Goal: Task Accomplishment & Management: Manage account settings

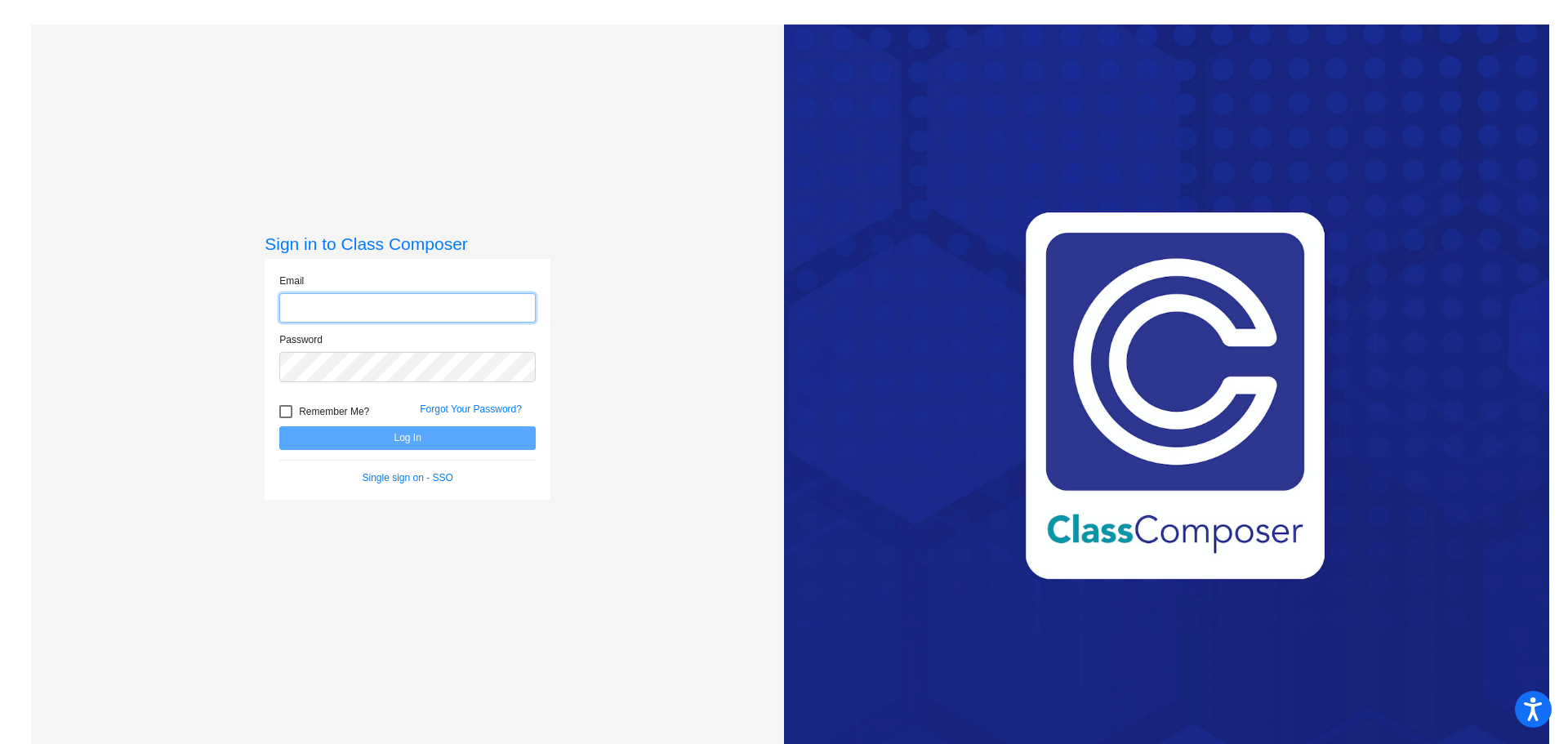
type input "[PERSON_NAME][EMAIL_ADDRESS][PERSON_NAME][DOMAIN_NAME]"
click at [453, 438] on button "Log In" at bounding box center [408, 438] width 257 height 24
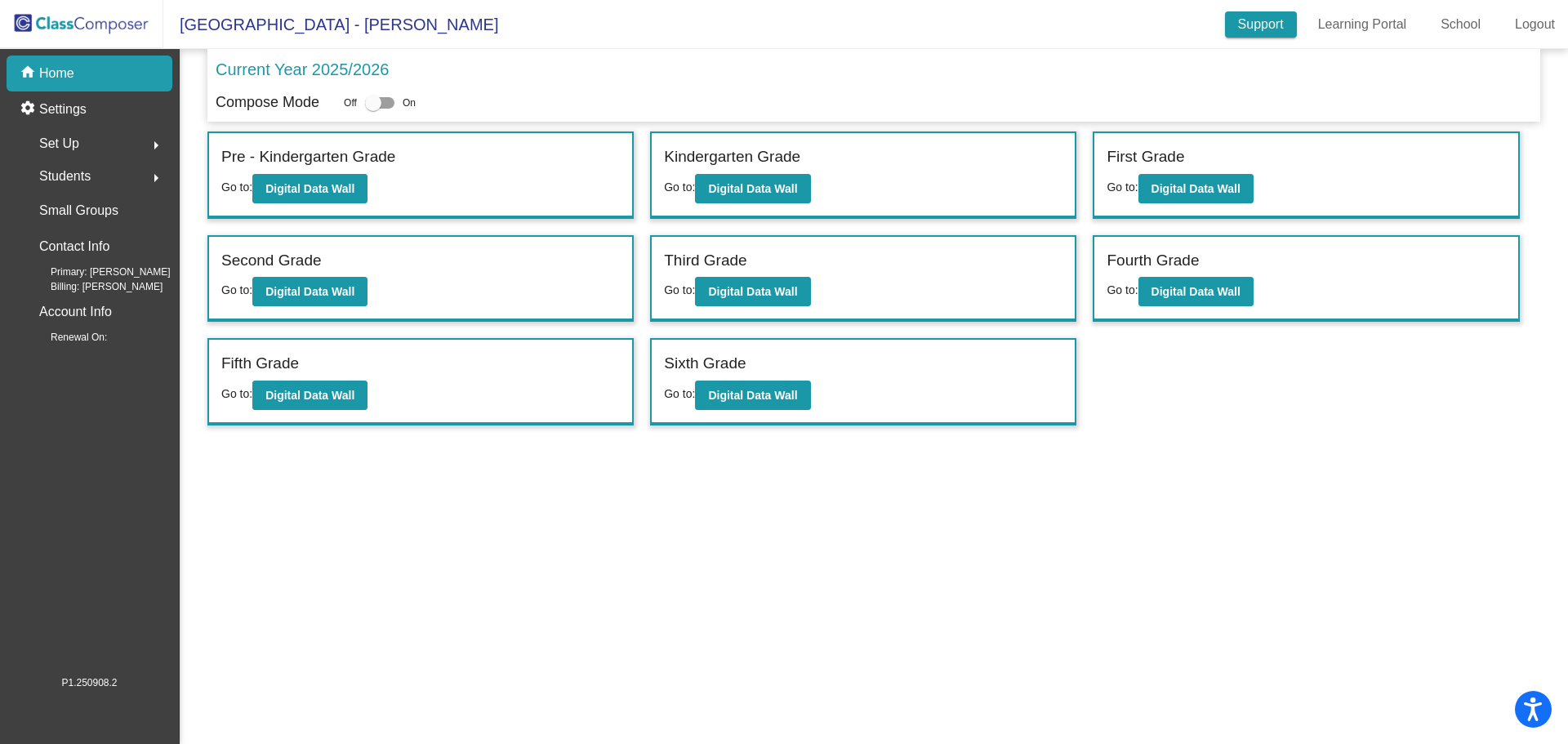
click at [1290, 35] on link "Support" at bounding box center [1261, 25] width 72 height 27
click at [1473, 24] on link "School" at bounding box center [1460, 25] width 66 height 27
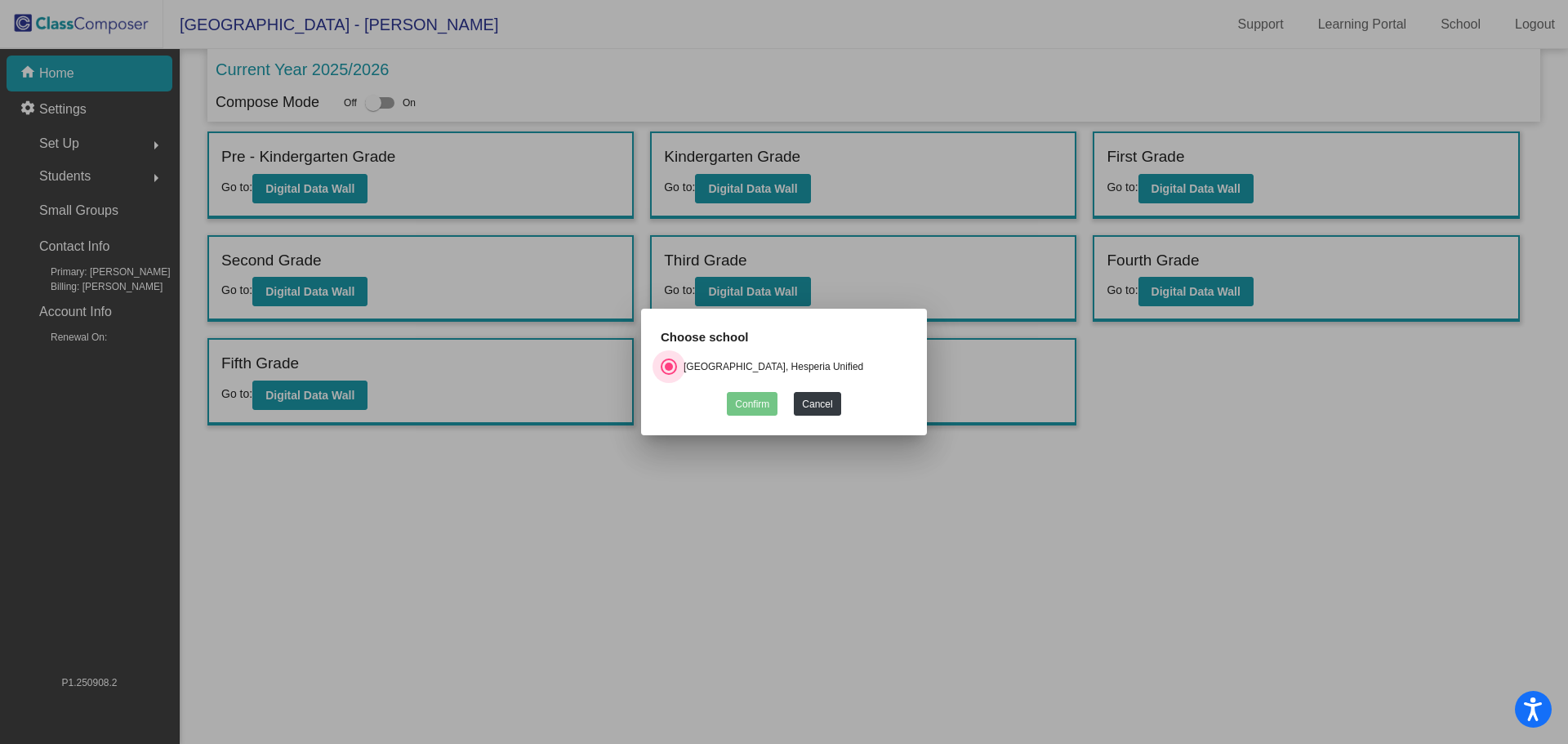
click at [815, 363] on div "[GEOGRAPHIC_DATA], Hesperia Unified" at bounding box center [770, 367] width 186 height 15
click at [668, 374] on input "[GEOGRAPHIC_DATA], Hesperia Unified" at bounding box center [668, 374] width 1 height 1
click at [817, 399] on button "Cancel" at bounding box center [817, 403] width 46 height 24
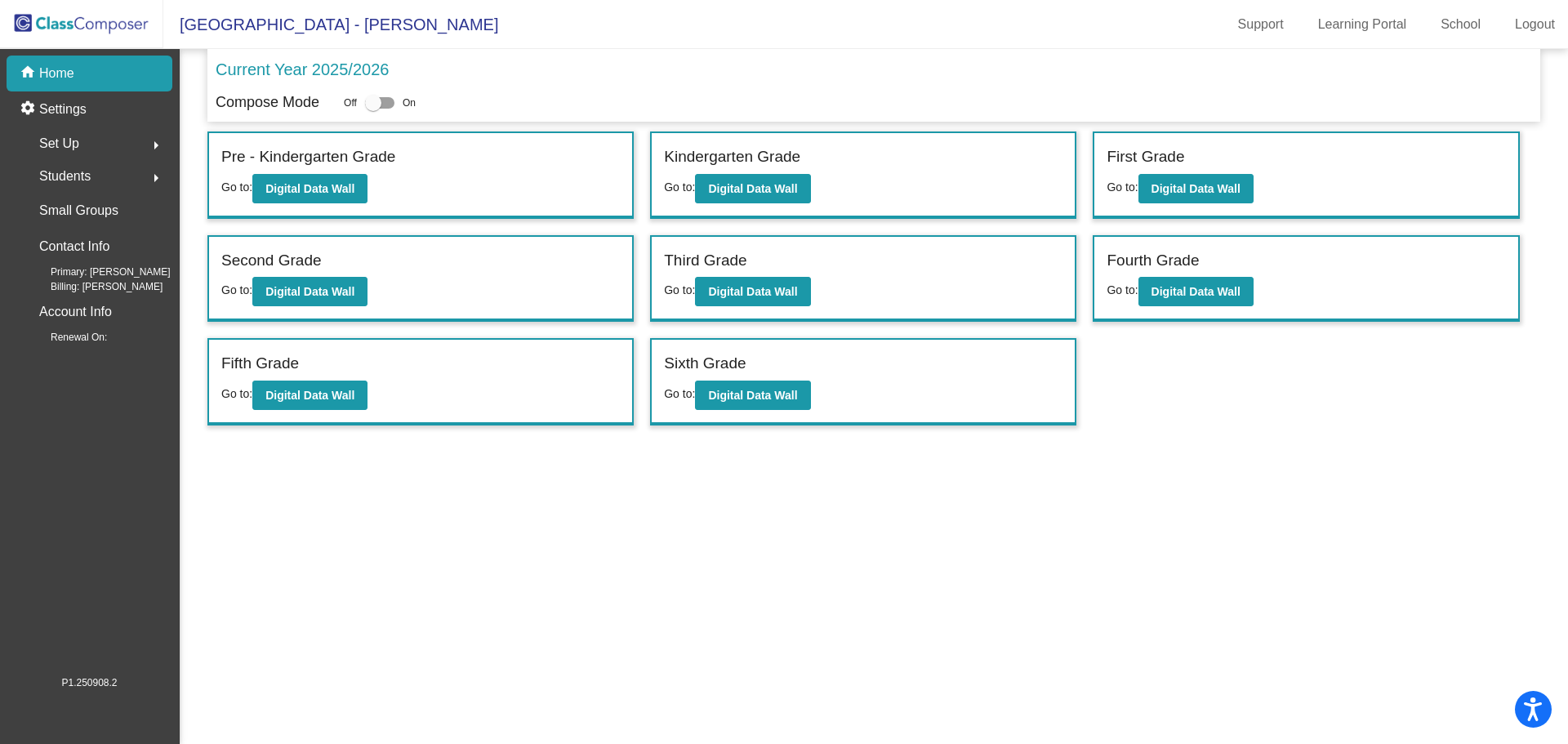
click at [113, 143] on div "Set Up arrow_right" at bounding box center [94, 143] width 156 height 32
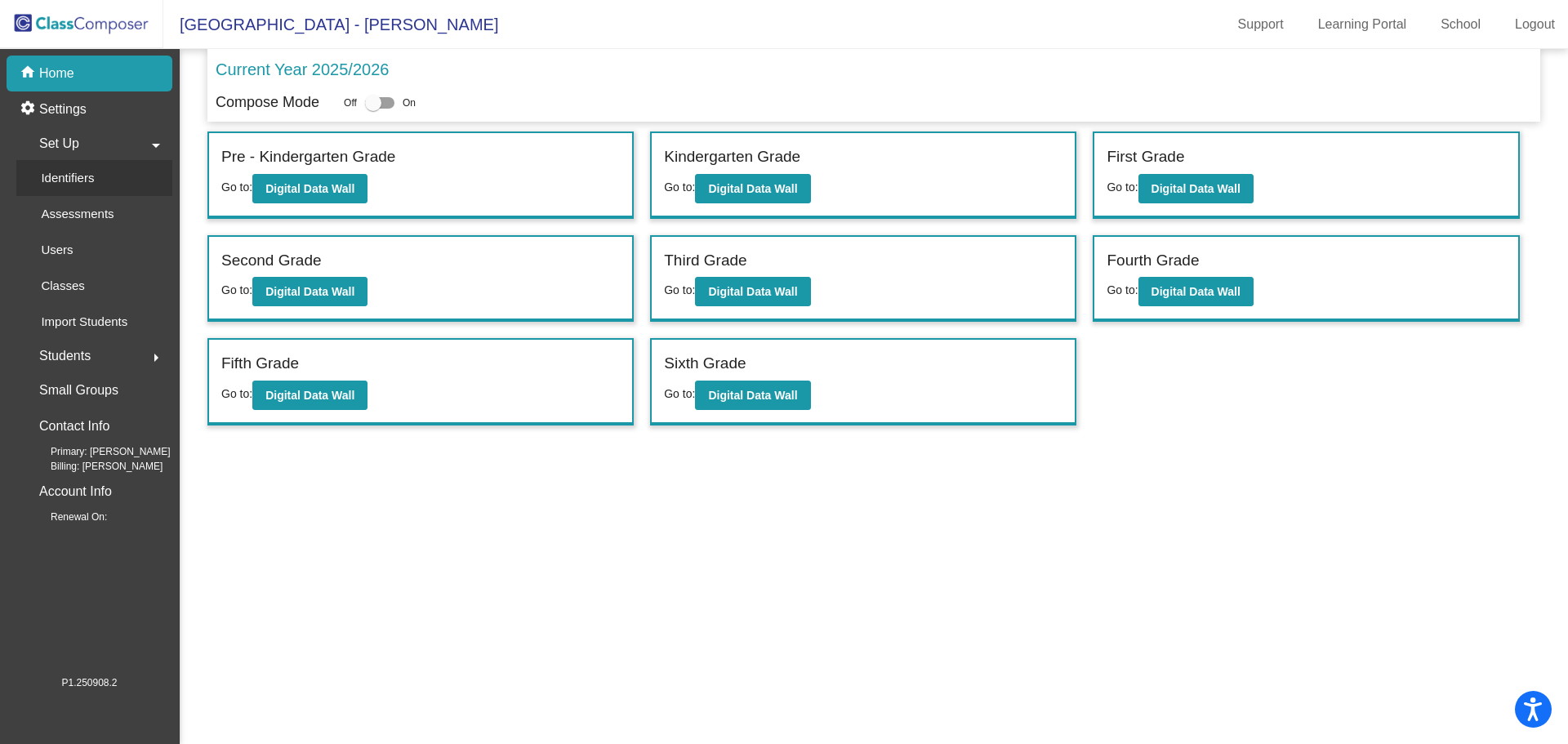
click at [113, 179] on link "Identifiers" at bounding box center [94, 177] width 156 height 36
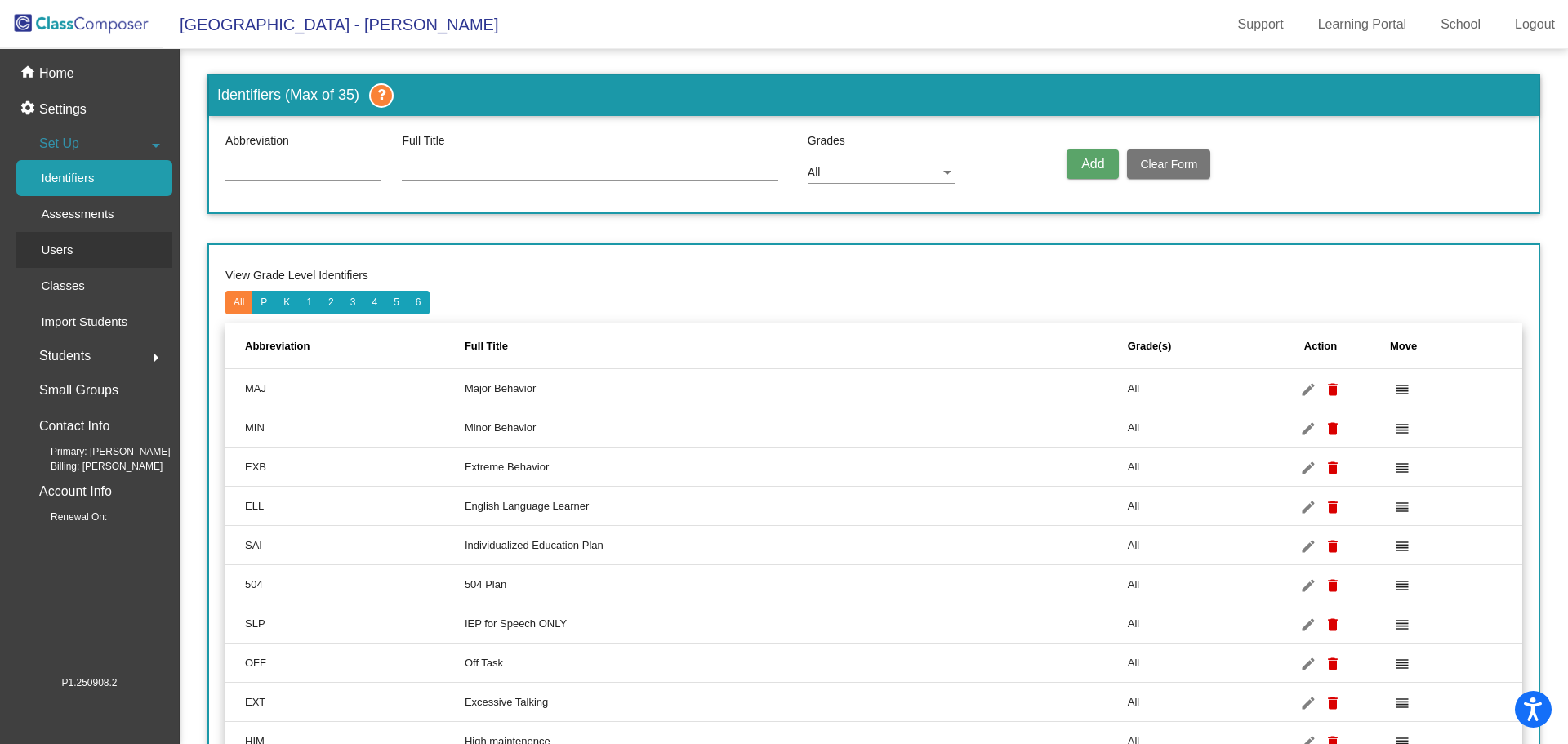
click at [86, 244] on link "Users" at bounding box center [94, 249] width 156 height 36
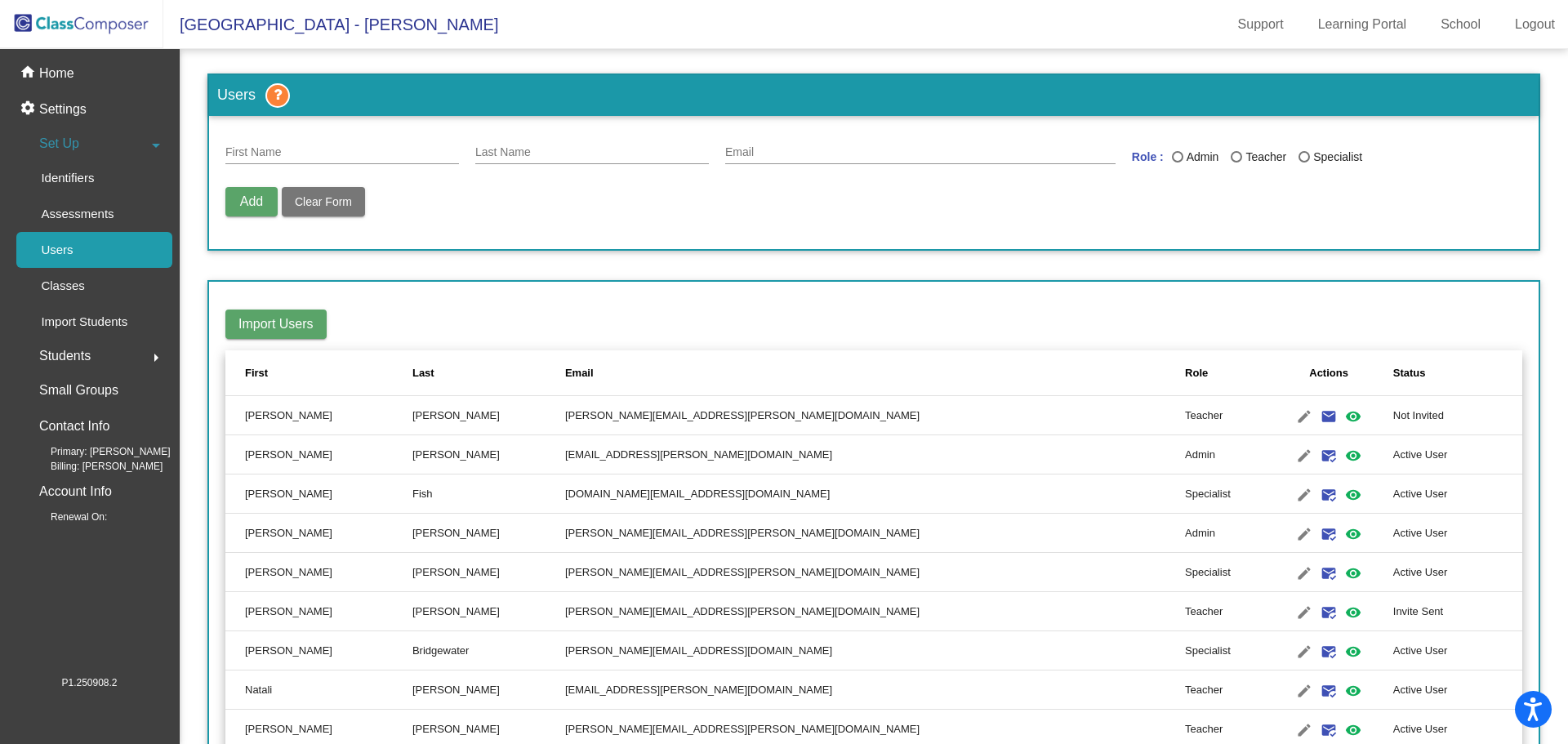
scroll to position [82, 0]
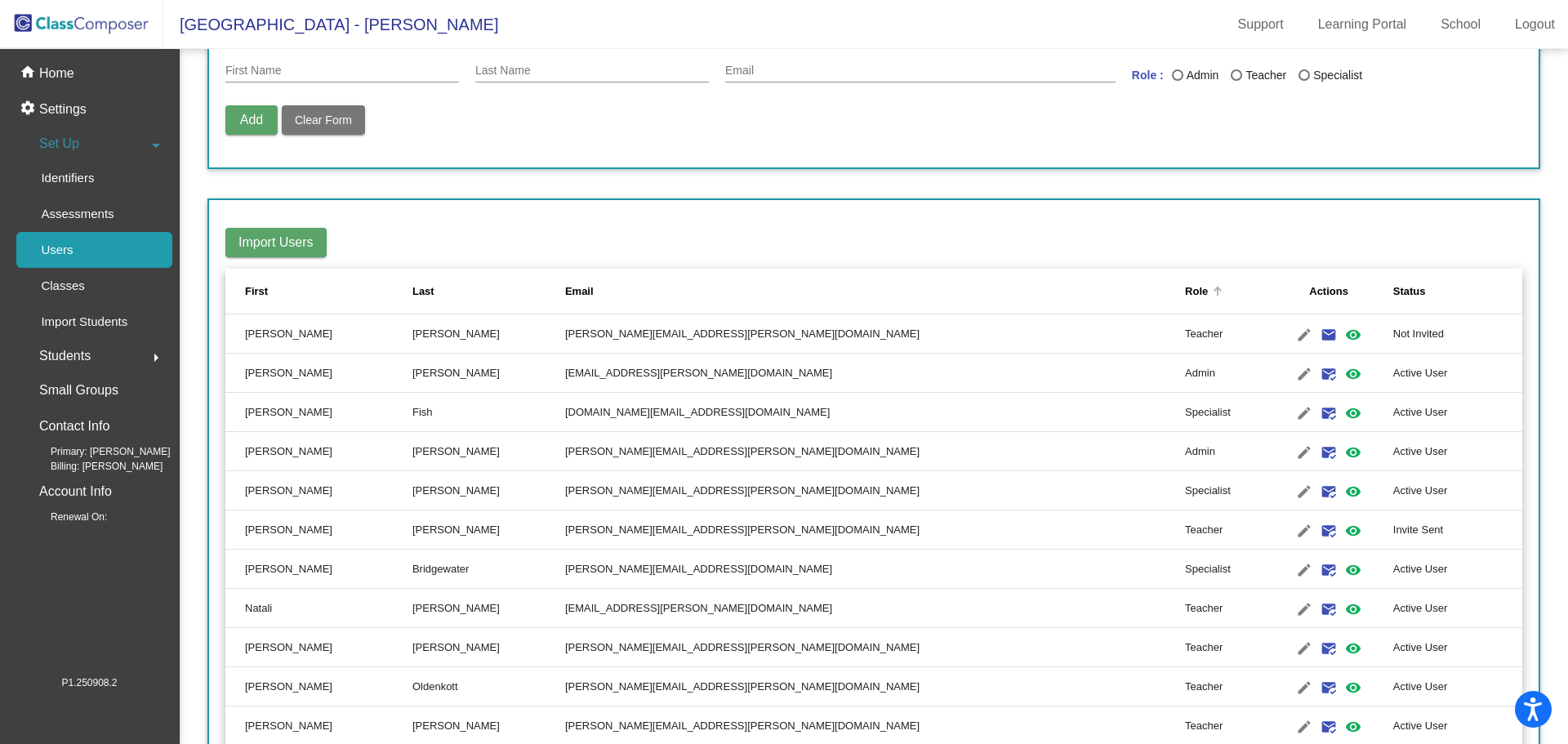
click at [1184, 284] on div "Role" at bounding box center [1196, 292] width 23 height 17
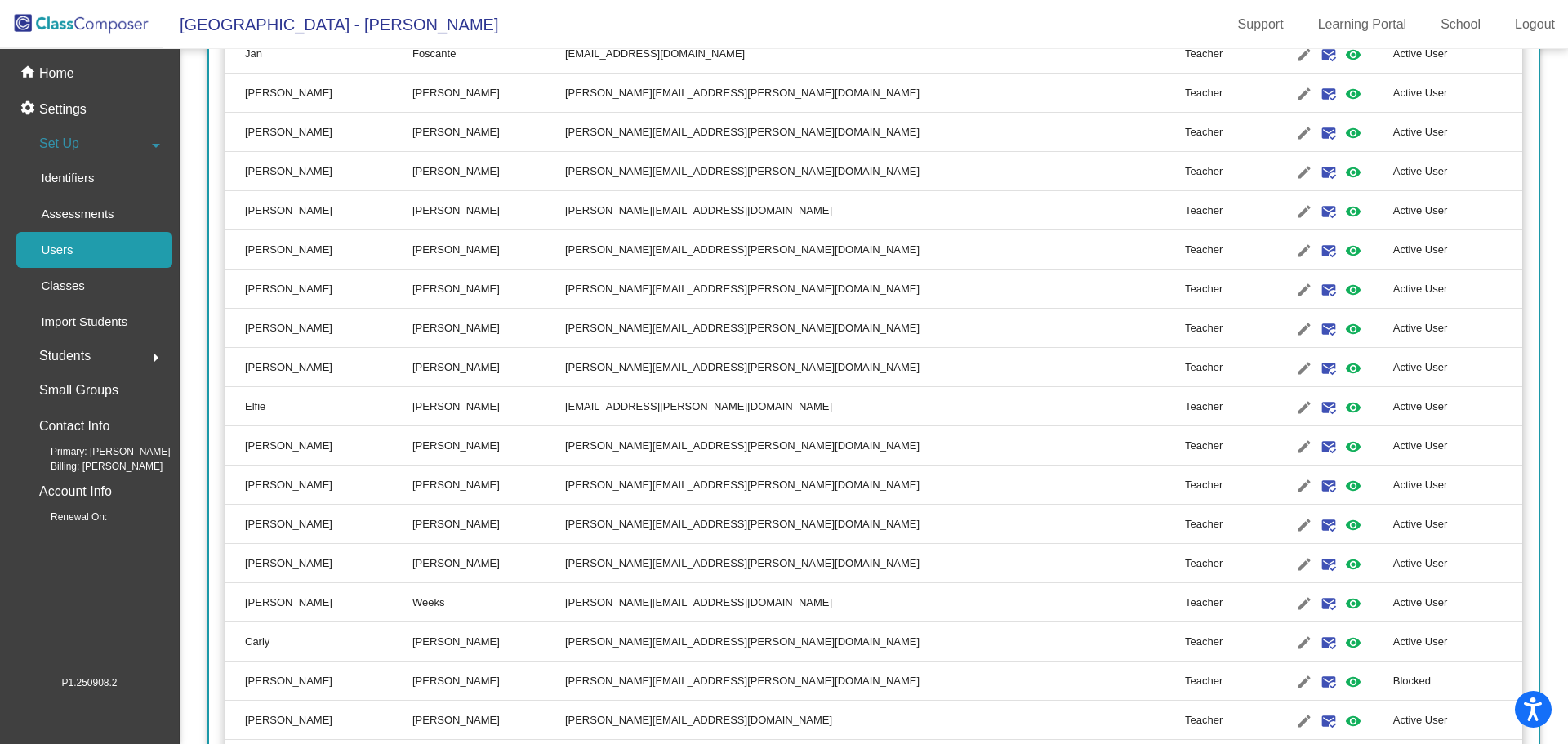
scroll to position [1143, 0]
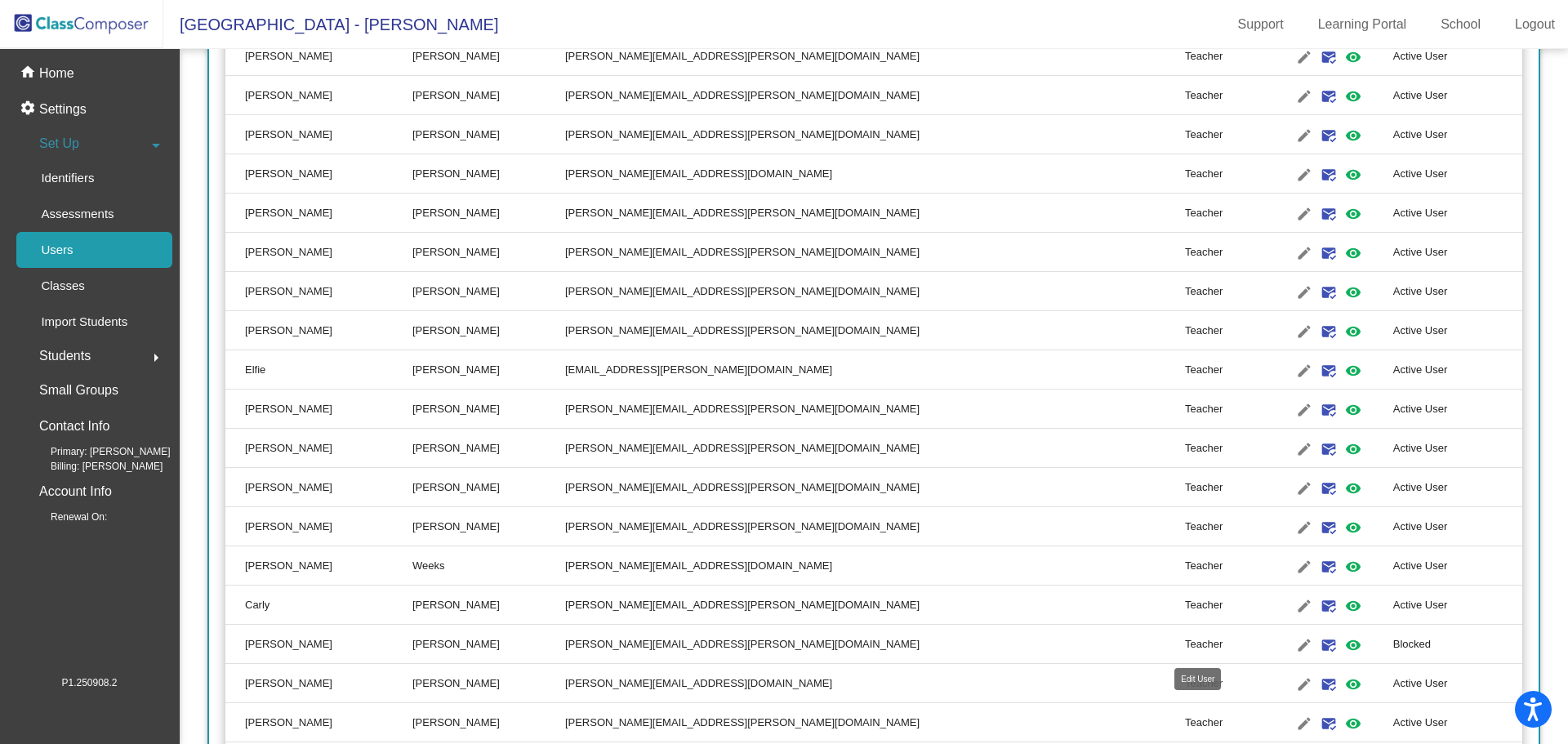
click at [1295, 648] on mat-icon "edit" at bounding box center [1305, 645] width 20 height 20
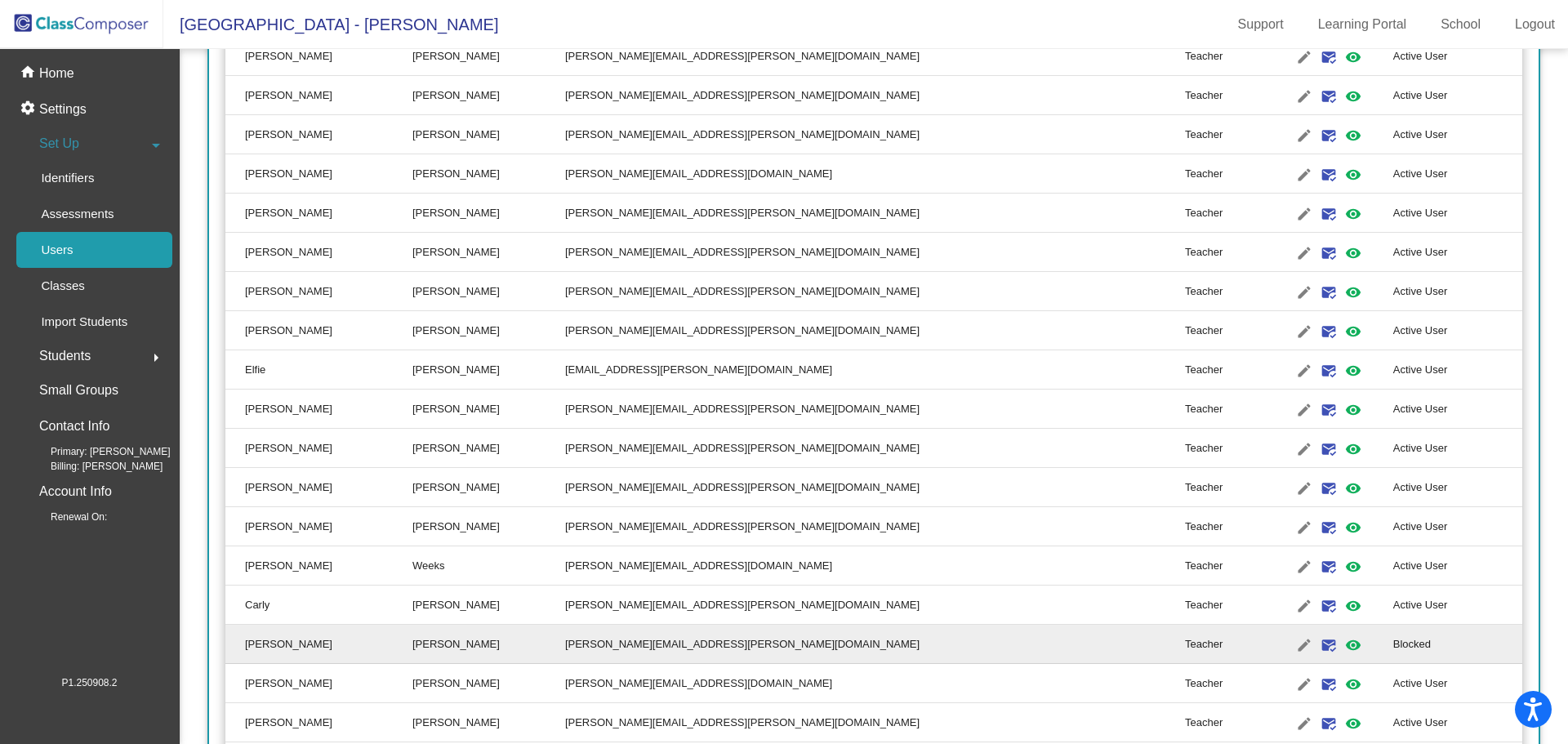
type input "[PERSON_NAME]"
type input "[PERSON_NAME][EMAIL_ADDRESS][PERSON_NAME][DOMAIN_NAME]"
radio input "true"
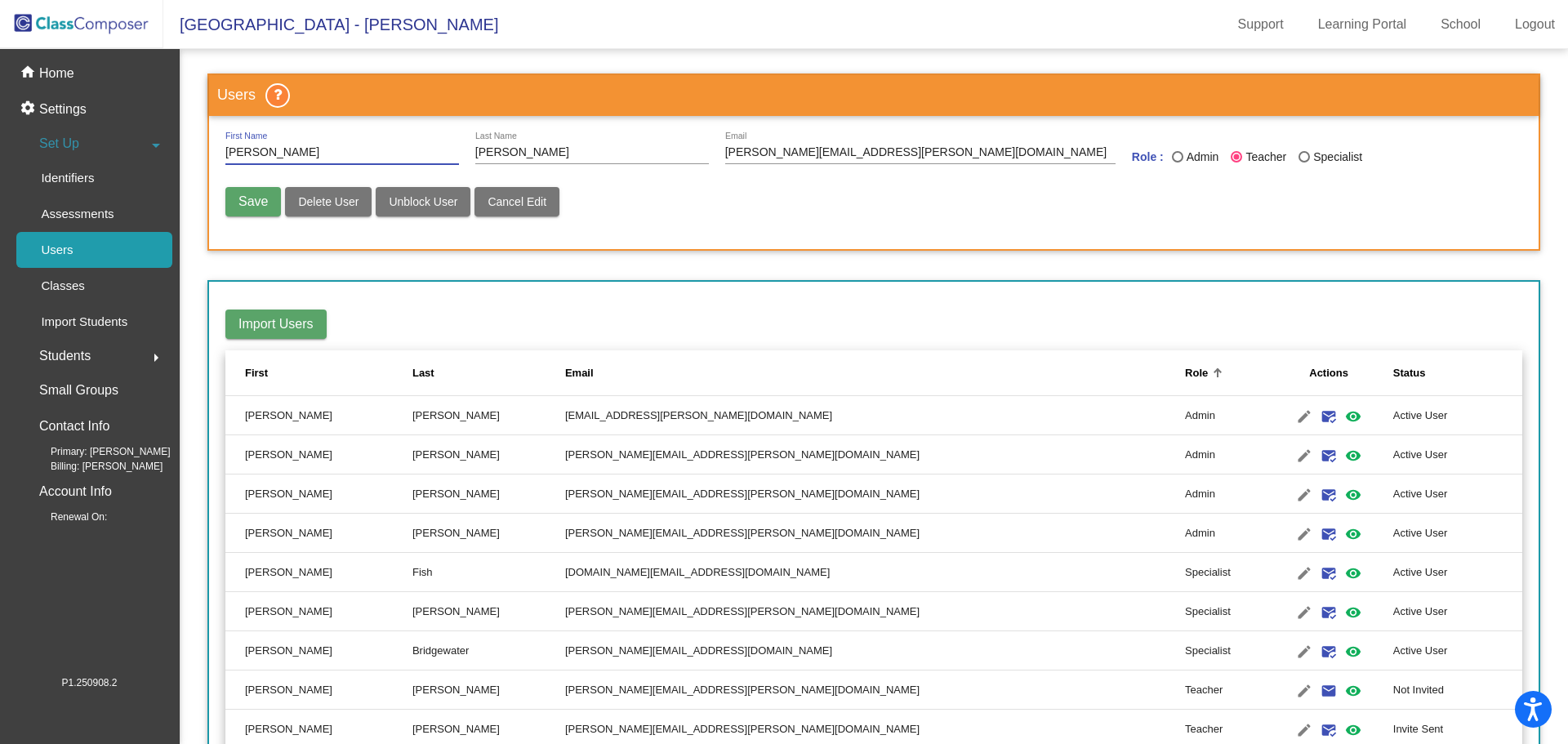
click at [447, 196] on span "Unblock User" at bounding box center [422, 202] width 69 height 13
radio input "false"
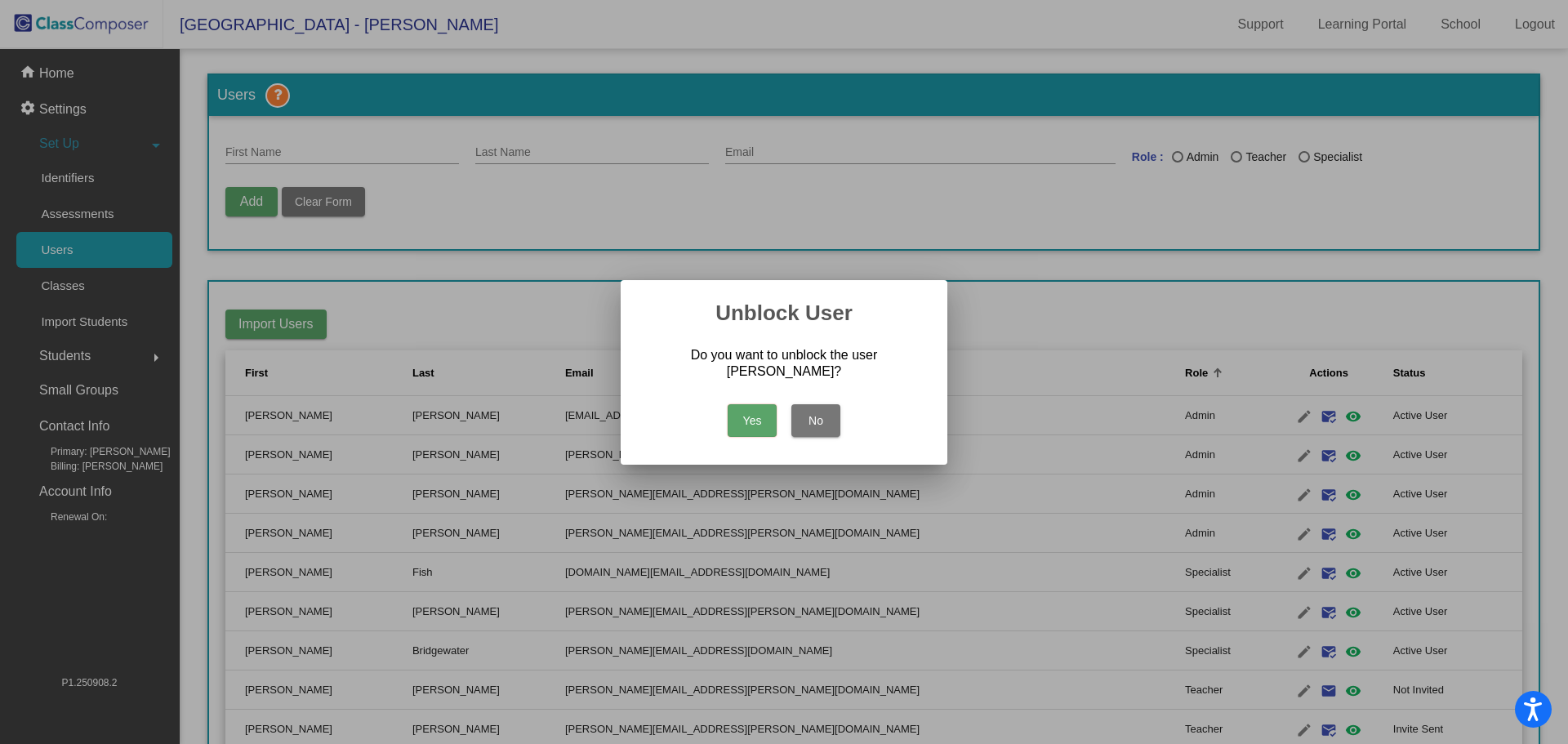
click at [751, 417] on button "Yes" at bounding box center [751, 420] width 49 height 32
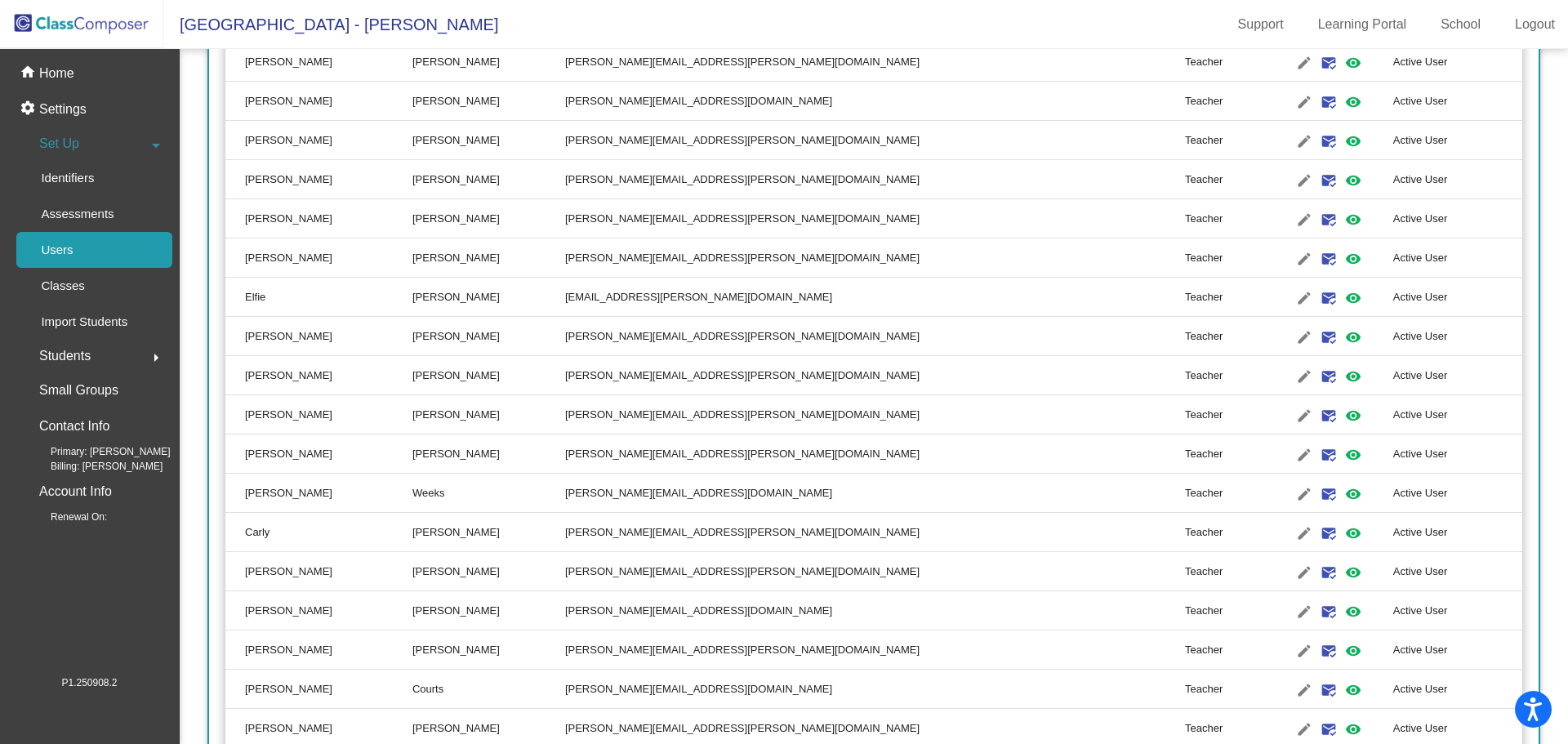
scroll to position [1225, 0]
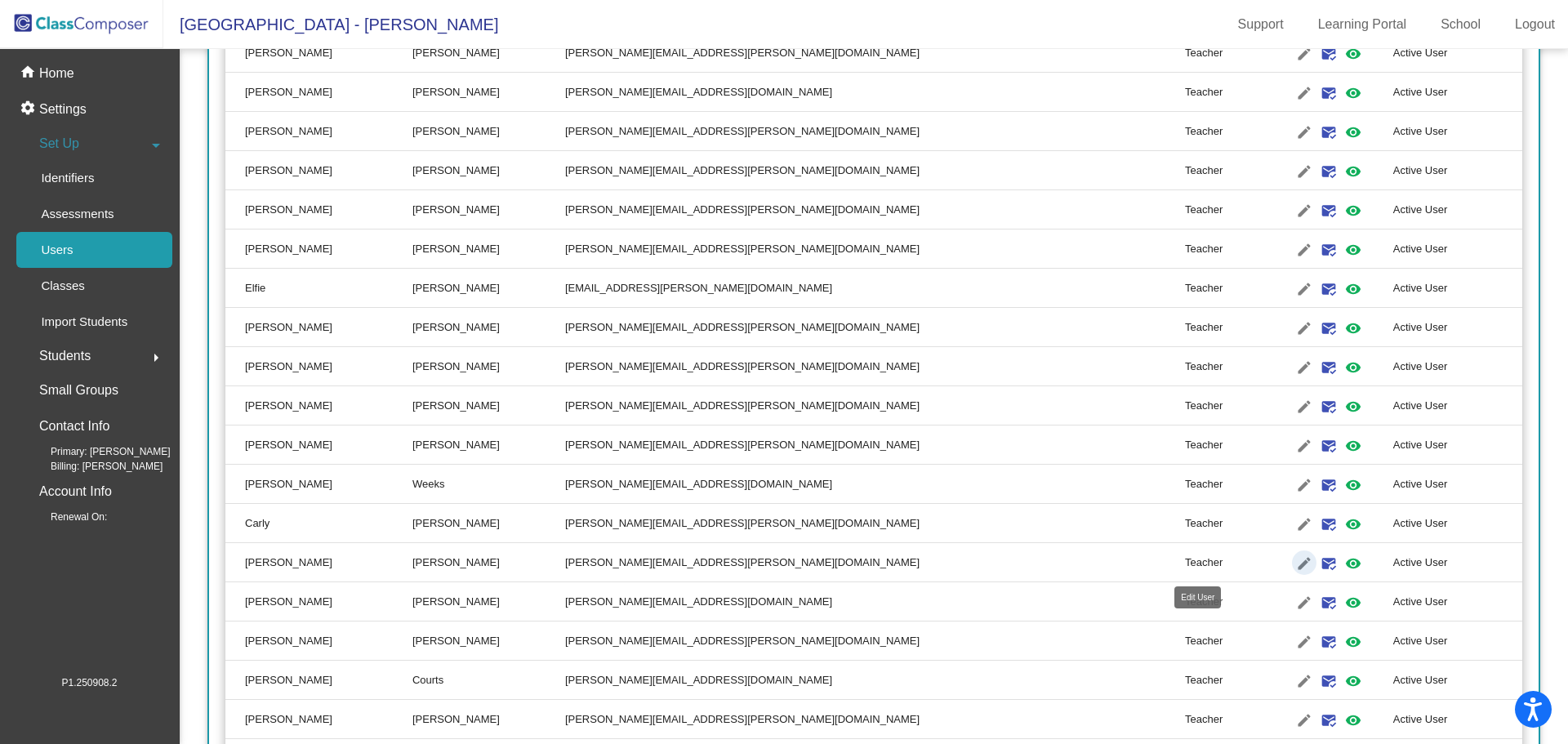
click at [1295, 564] on mat-icon "edit" at bounding box center [1305, 563] width 20 height 20
type input "[PERSON_NAME]"
type input "[PERSON_NAME][EMAIL_ADDRESS][PERSON_NAME][DOMAIN_NAME]"
radio input "true"
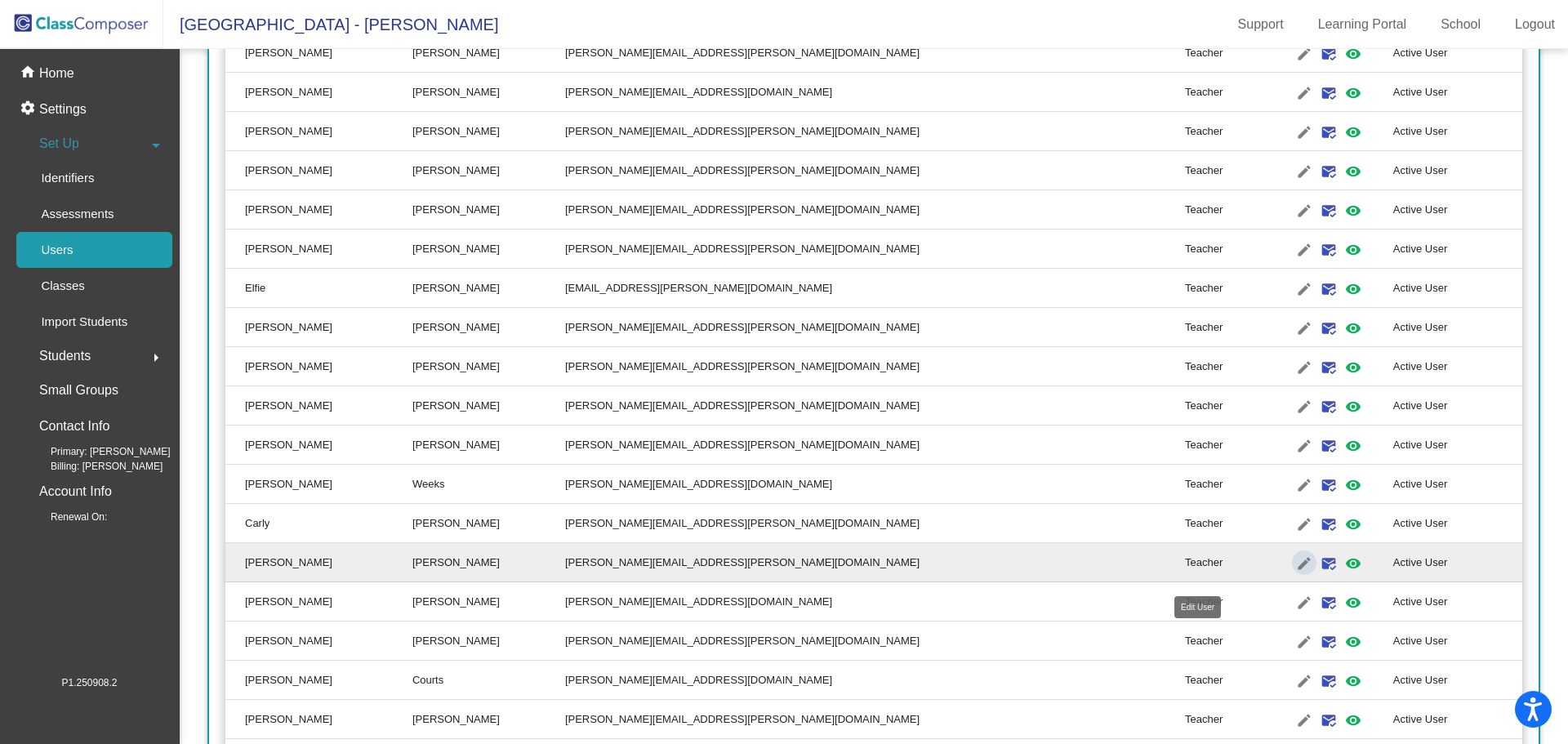
scroll to position [0, 0]
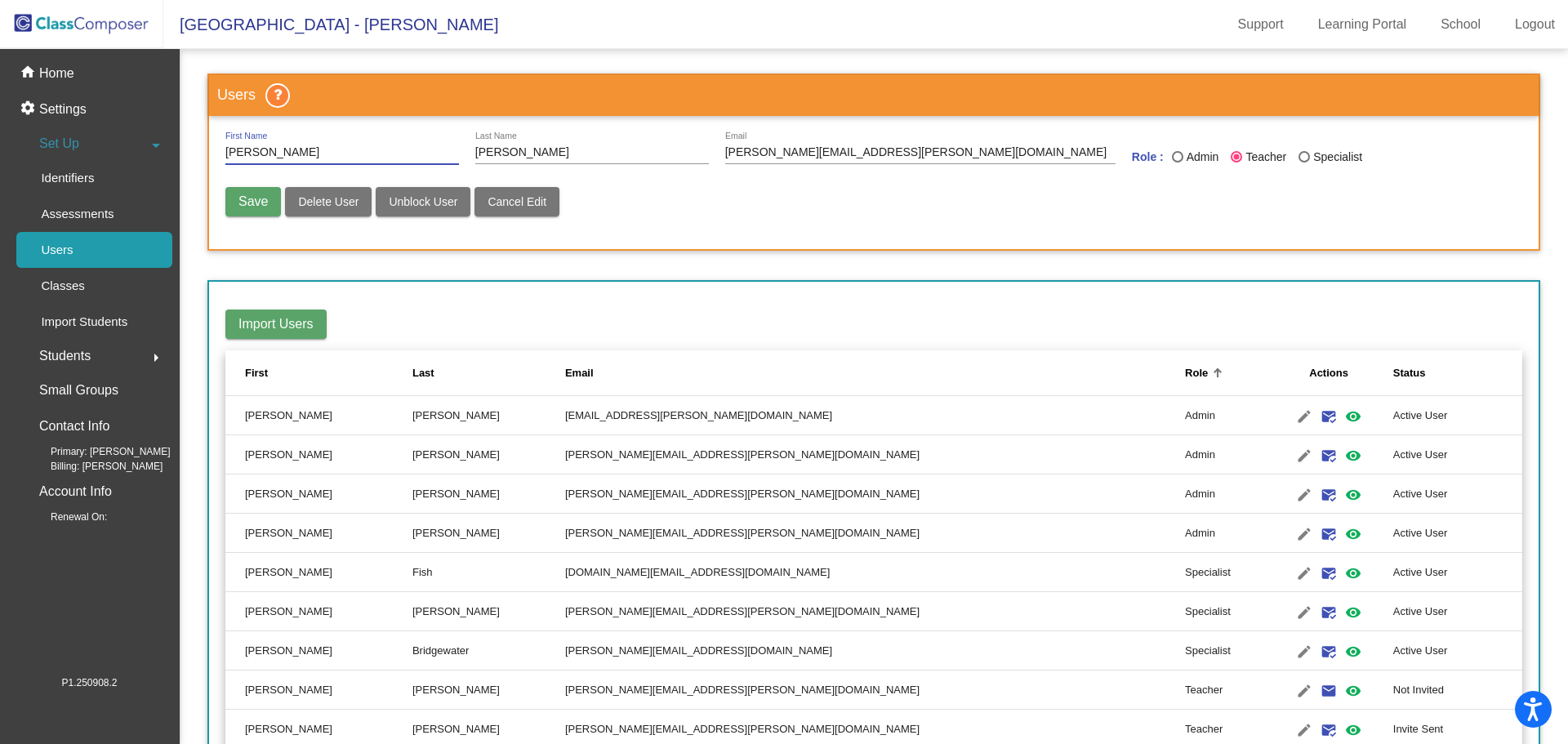
click at [548, 201] on button "Cancel Edit" at bounding box center [517, 201] width 85 height 29
radio input "false"
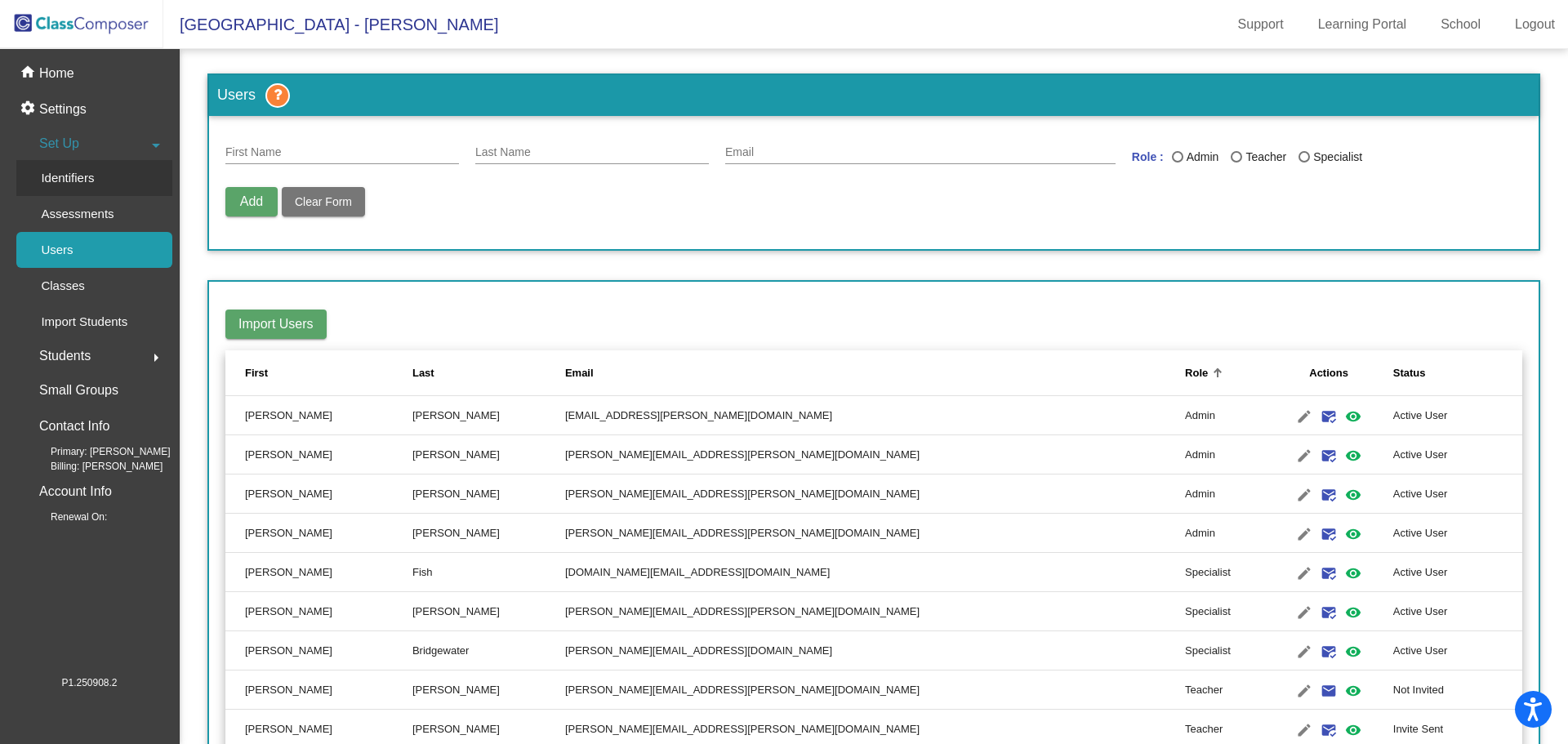
click at [128, 167] on link "Identifiers" at bounding box center [94, 177] width 156 height 36
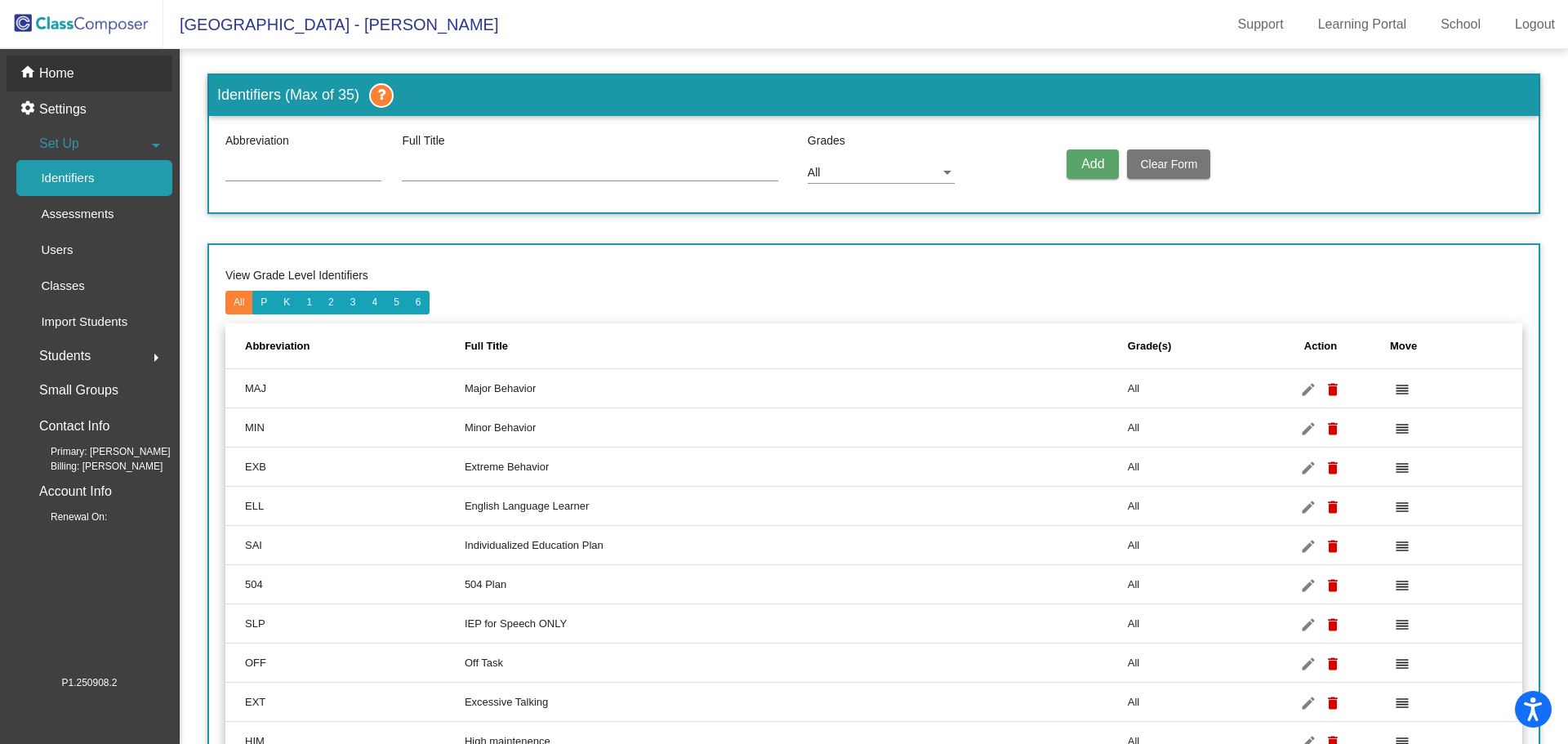
click at [83, 78] on div "home Home" at bounding box center [89, 73] width 166 height 36
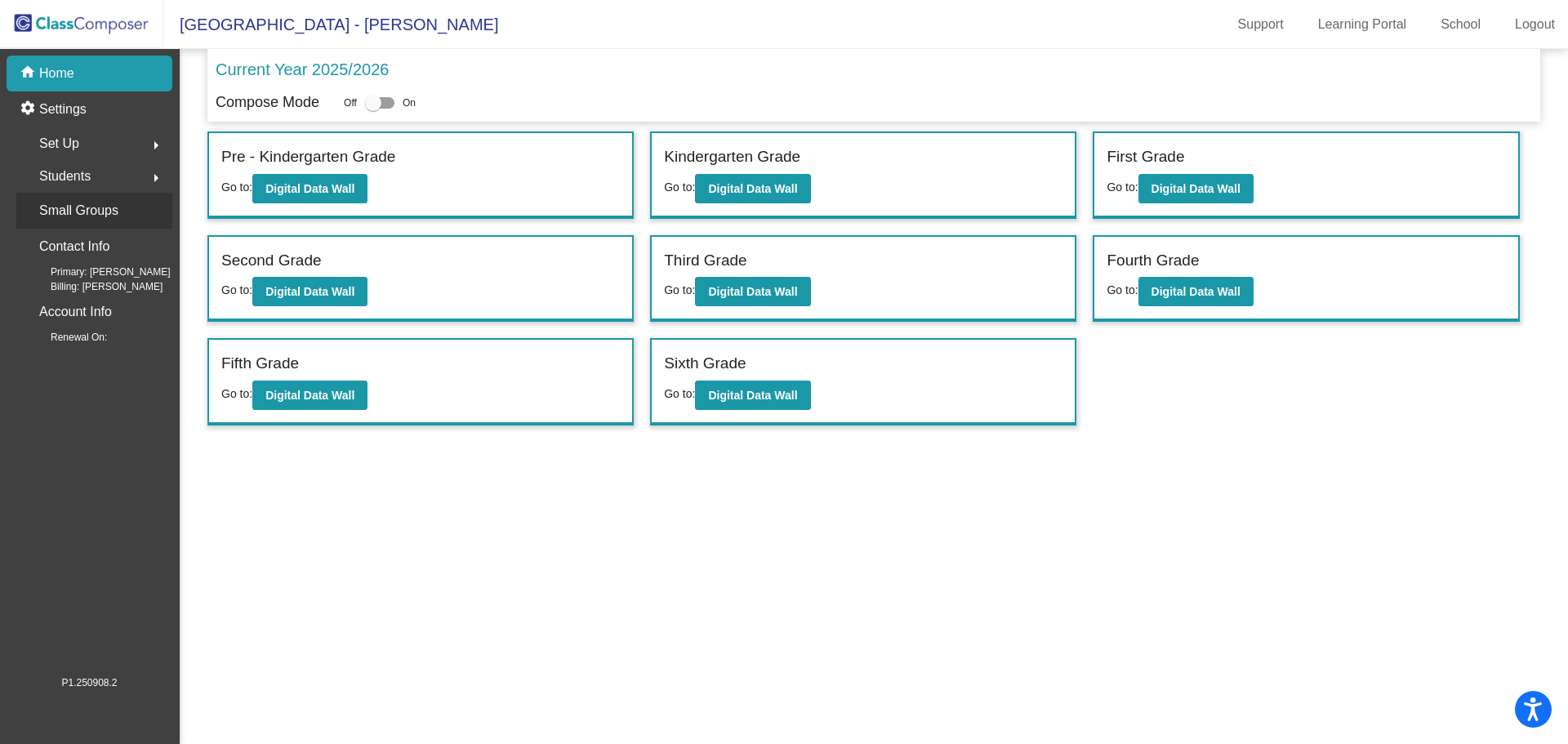
click at [99, 203] on p "Small Groups" at bounding box center [79, 211] width 80 height 23
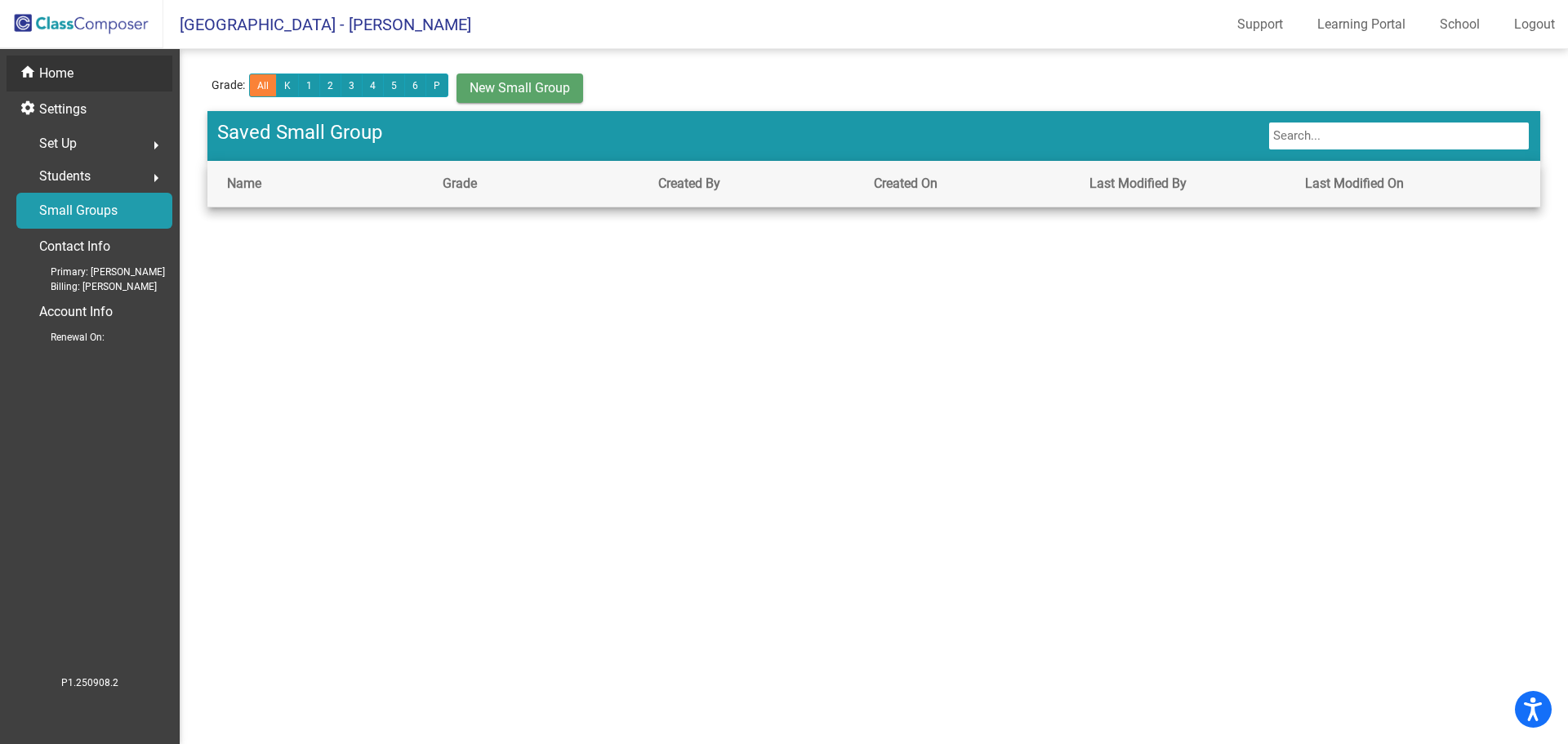
click at [85, 76] on div "home Home" at bounding box center [89, 73] width 166 height 36
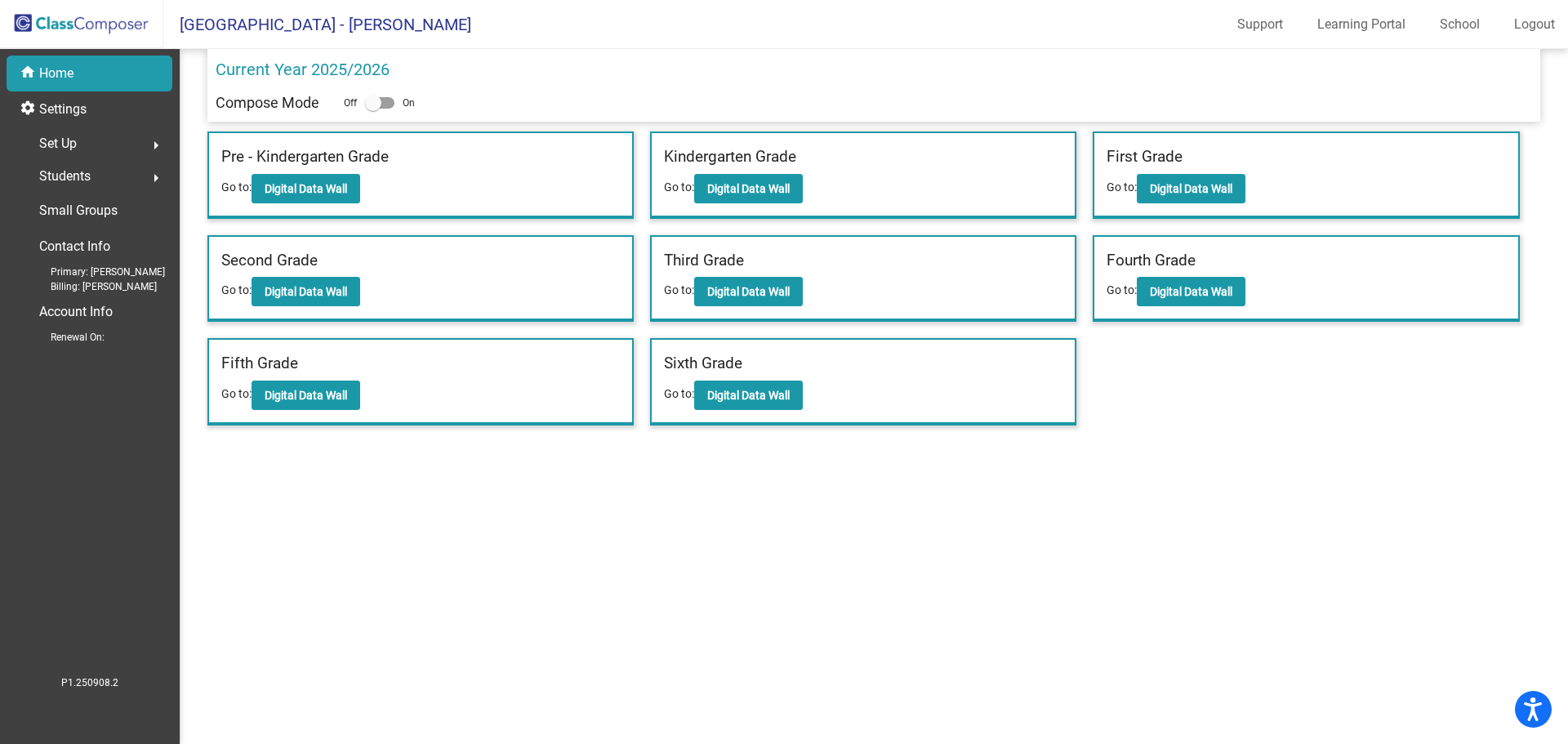
click at [100, 138] on div "Set Up arrow_right" at bounding box center [94, 143] width 156 height 32
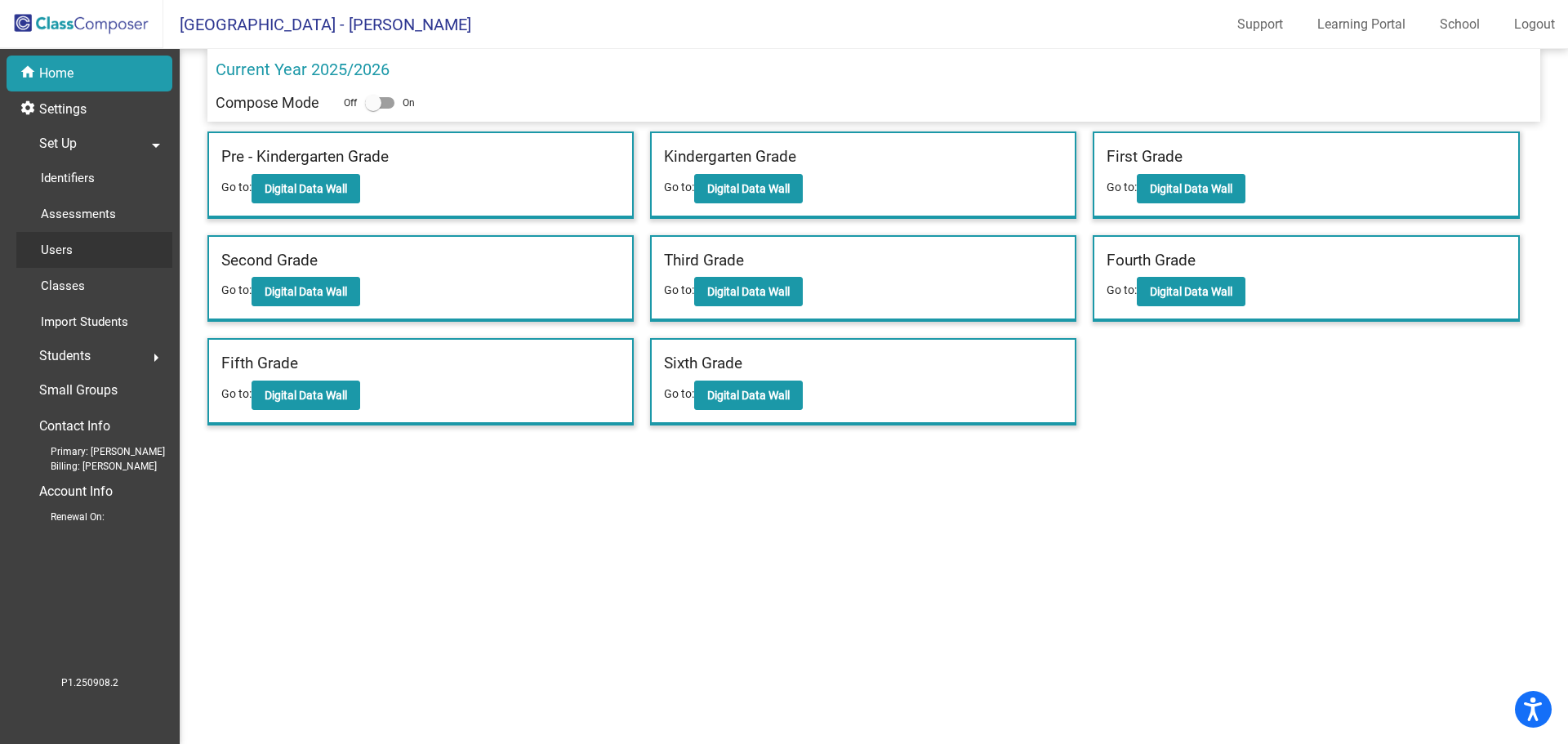
click at [91, 251] on link "Users" at bounding box center [94, 249] width 156 height 36
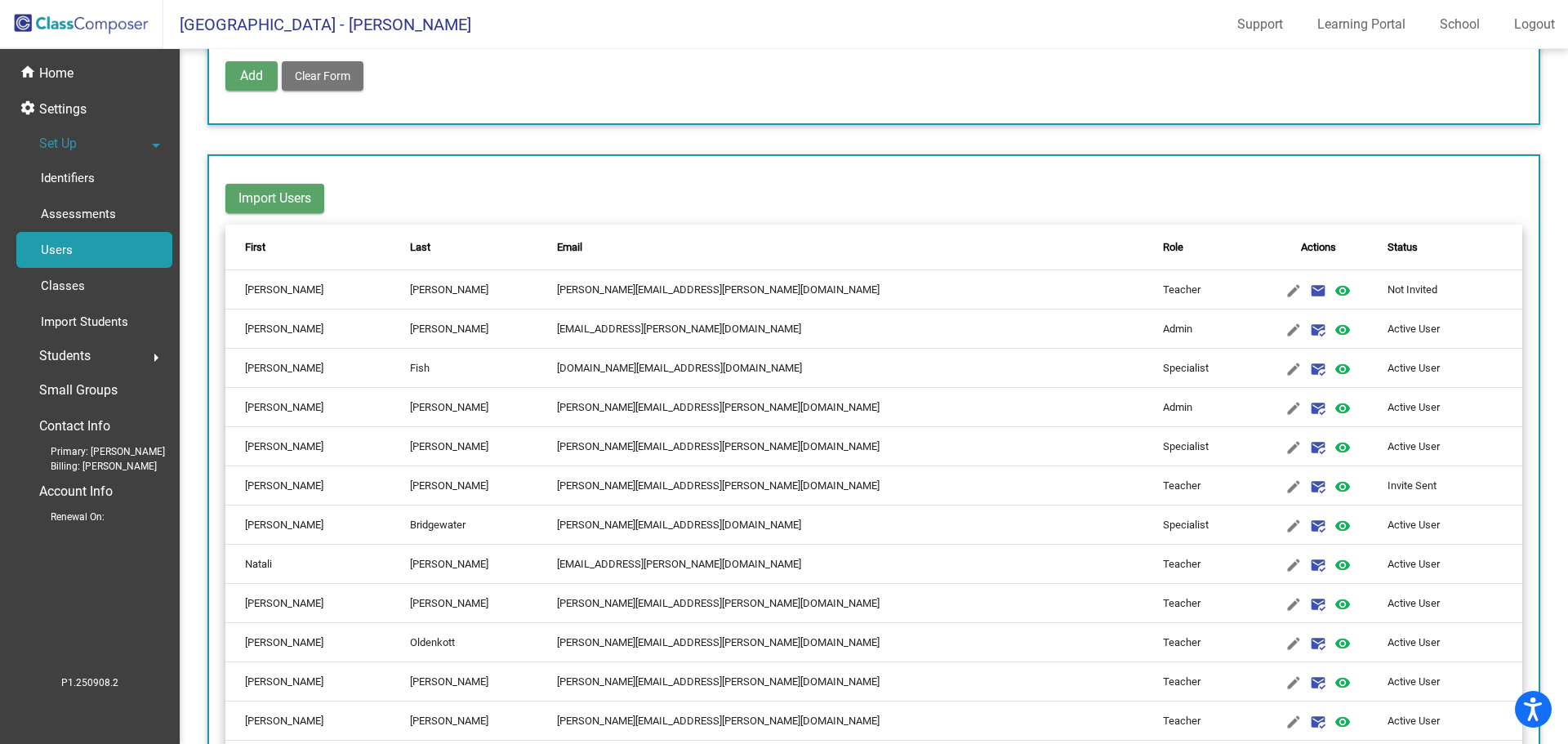
scroll to position [245, 0]
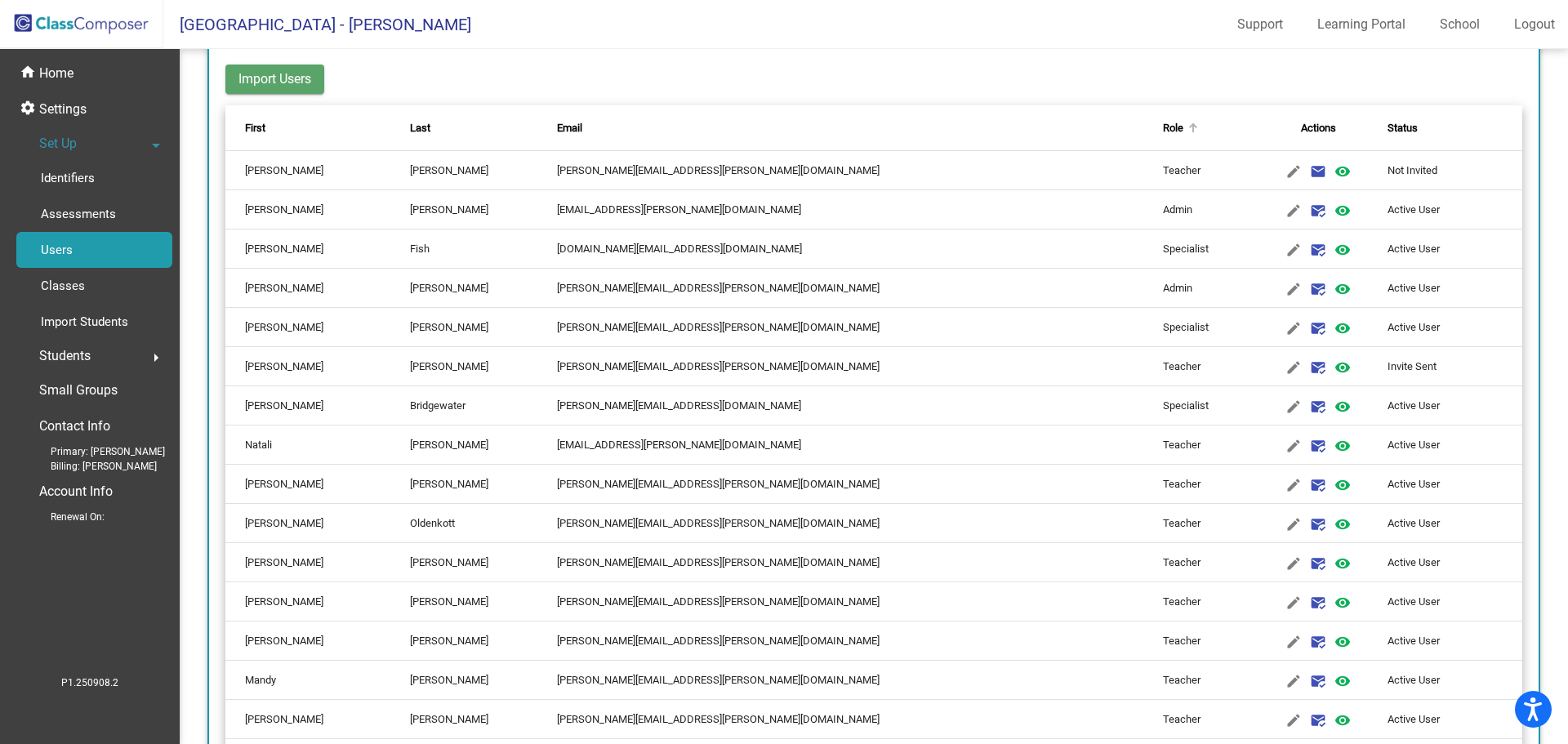
click at [1163, 128] on div "Role" at bounding box center [1173, 128] width 21 height 17
